Goal: Task Accomplishment & Management: Use online tool/utility

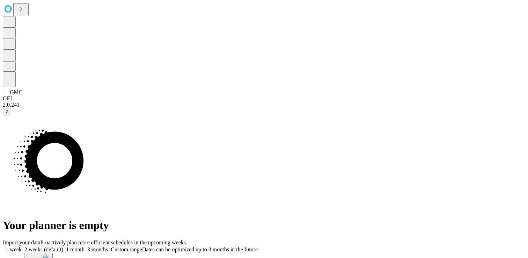
click at [259, 246] on span at bounding box center [259, 249] width 0 height 6
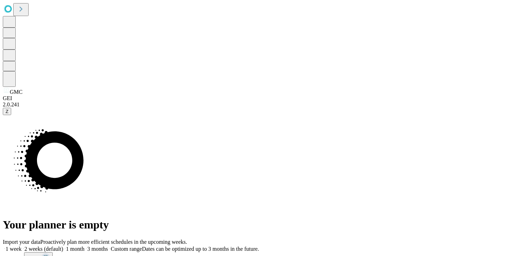
click at [259, 246] on span at bounding box center [259, 249] width 0 height 6
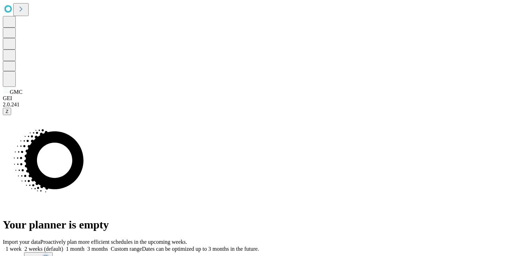
click at [8, 114] on span "Z" at bounding box center [7, 111] width 3 height 5
